Goal: Task Accomplishment & Management: Complete application form

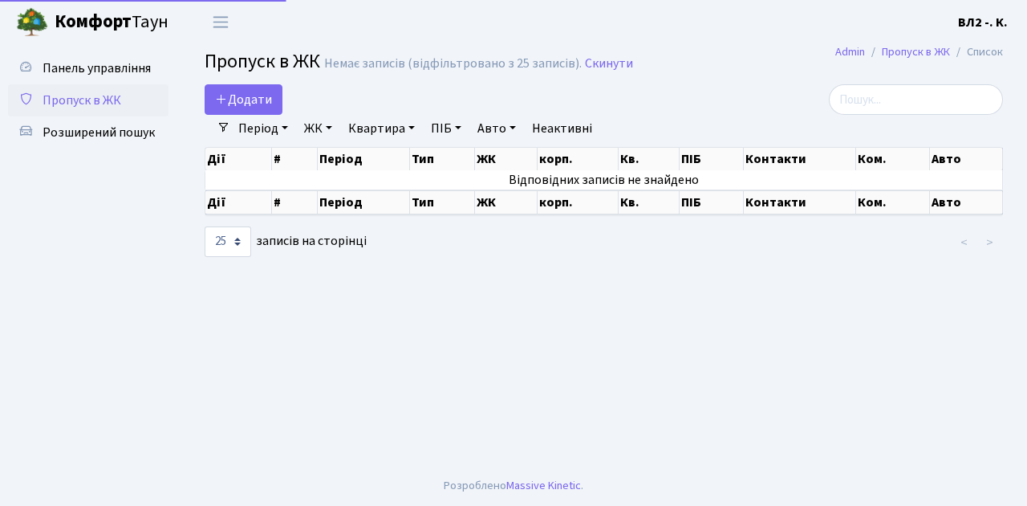
select select "25"
click at [103, 138] on span "Розширений пошук" at bounding box center [99, 133] width 112 height 18
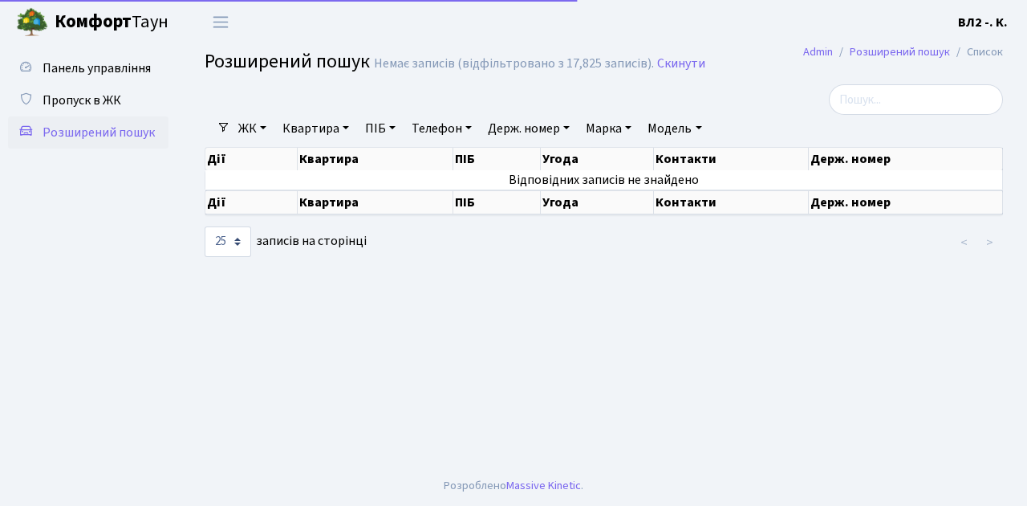
select select "25"
click at [101, 102] on span "Пропуск в ЖК" at bounding box center [82, 101] width 79 height 18
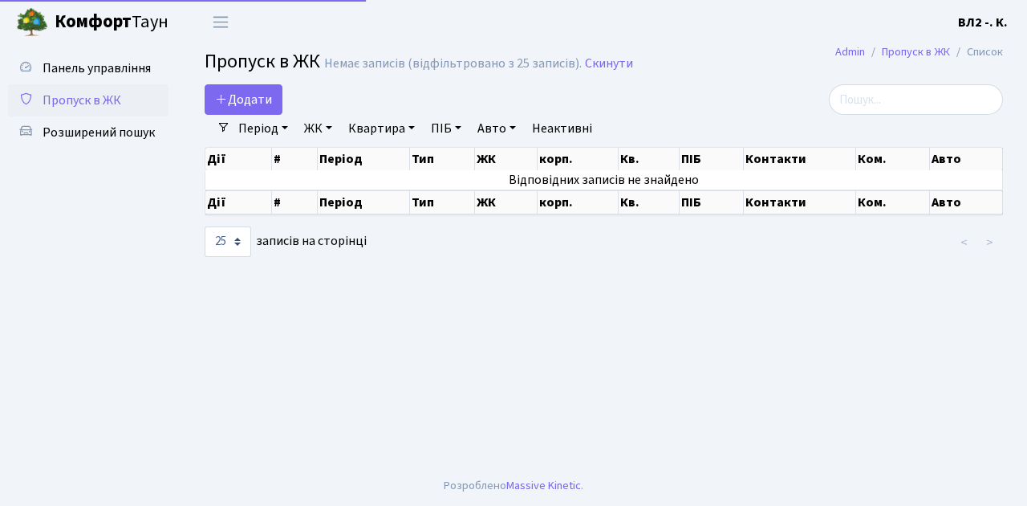
select select "25"
click at [258, 100] on span "Додати" at bounding box center [243, 100] width 57 height 18
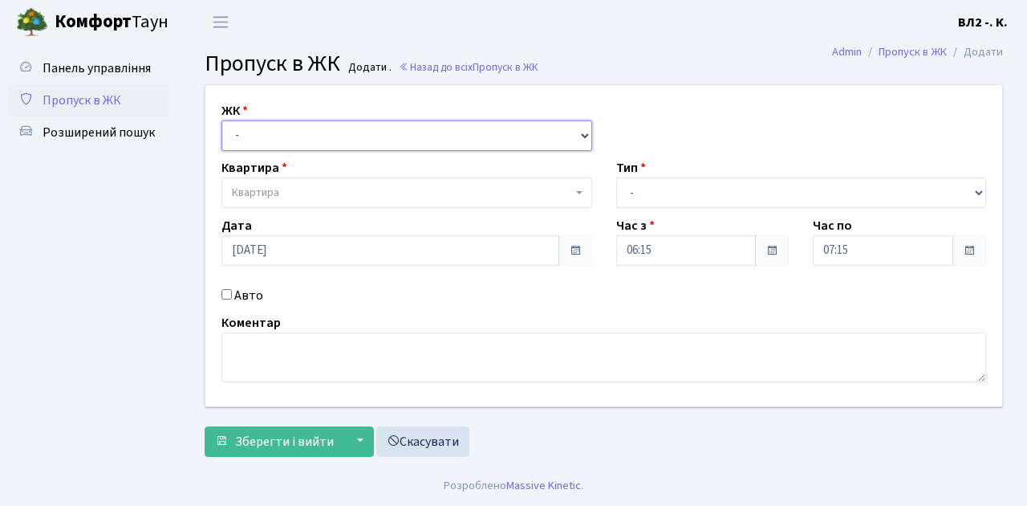
click at [249, 144] on select "- ВЛ1, Ужгородський пров., 4/1 ВЛ2, Голосіївський просп., 76 ВЛ3, пр.Голосіївсь…" at bounding box center [407, 135] width 371 height 31
select select "317"
click at [222, 120] on select "- ВЛ1, Ужгородський пров., 4/1 ВЛ2, Голосіївський просп., 76 ВЛ3, пр.Голосіївсь…" at bounding box center [407, 135] width 371 height 31
select select
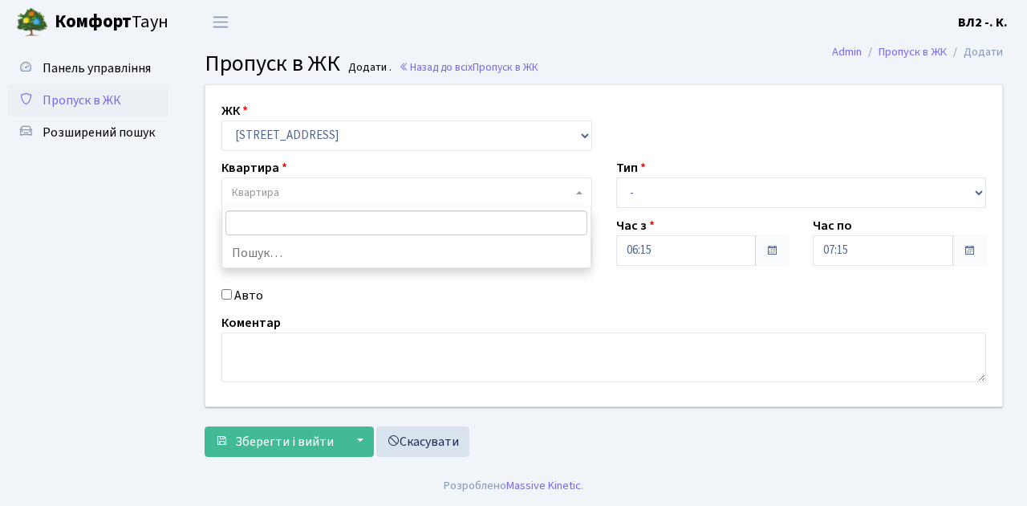
click at [302, 186] on span "Квартира" at bounding box center [402, 193] width 340 height 16
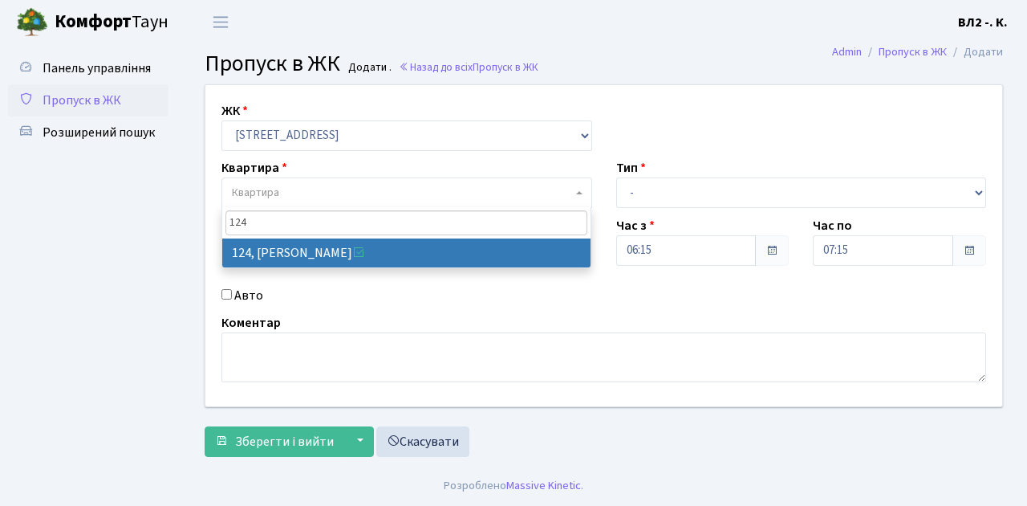
type input "124"
select select "38308"
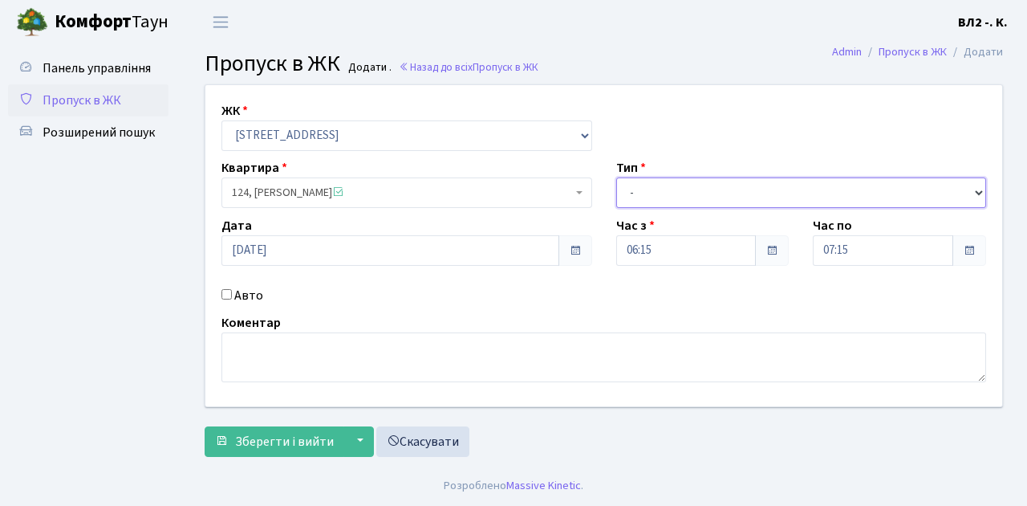
click at [671, 194] on select "- Доставка Таксі Гості Сервіс" at bounding box center [801, 192] width 371 height 31
select select "1"
click at [616, 177] on select "- Доставка Таксі Гості Сервіс" at bounding box center [801, 192] width 371 height 31
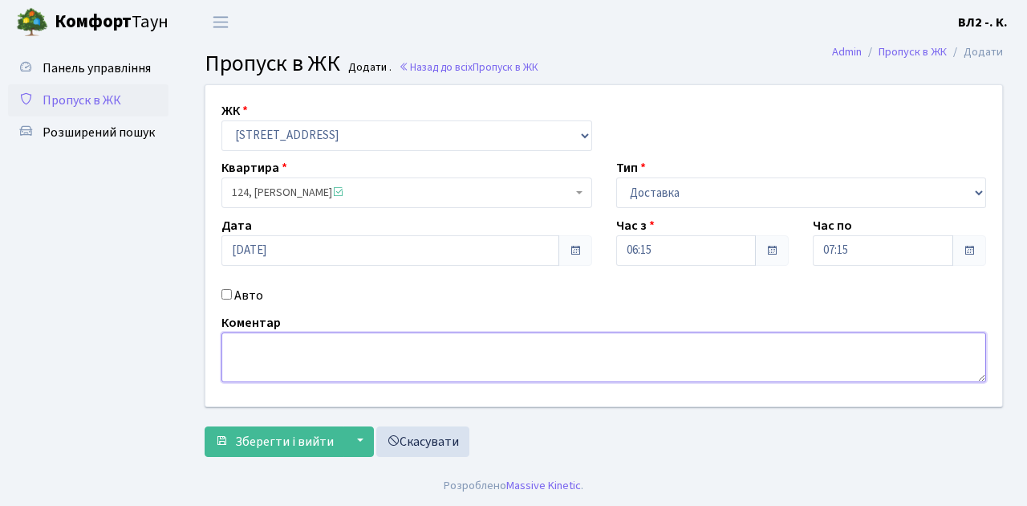
click at [242, 352] on textarea at bounding box center [604, 357] width 765 height 50
type textarea "Time it"
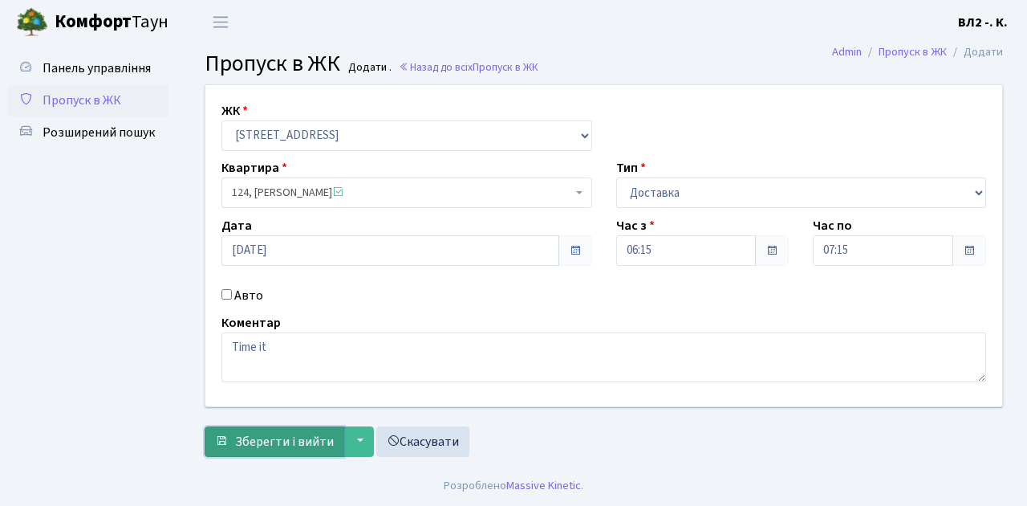
click at [299, 437] on span "Зберегти і вийти" at bounding box center [284, 442] width 99 height 18
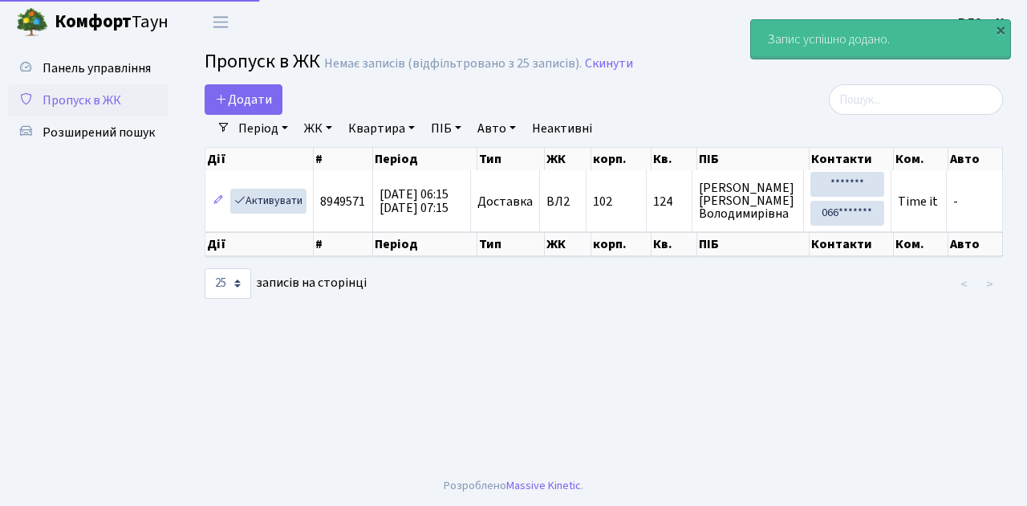
select select "25"
